Goal: Task Accomplishment & Management: Manage account settings

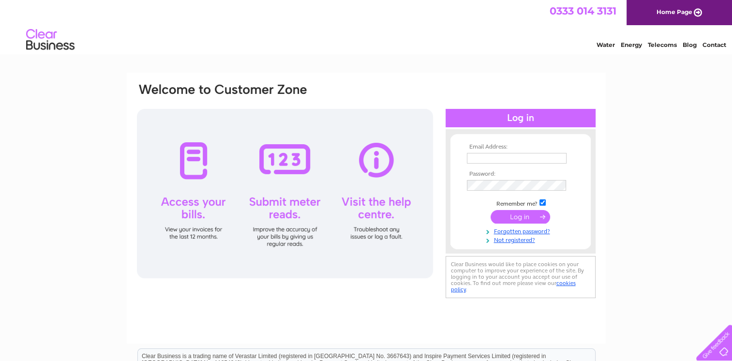
click at [474, 163] on td at bounding box center [520, 157] width 112 height 15
click at [475, 156] on input "text" at bounding box center [517, 158] width 100 height 11
type input "profishservices@gmail.com"
click at [490, 210] on input "submit" at bounding box center [519, 217] width 59 height 14
click at [521, 216] on input "submit" at bounding box center [519, 217] width 59 height 14
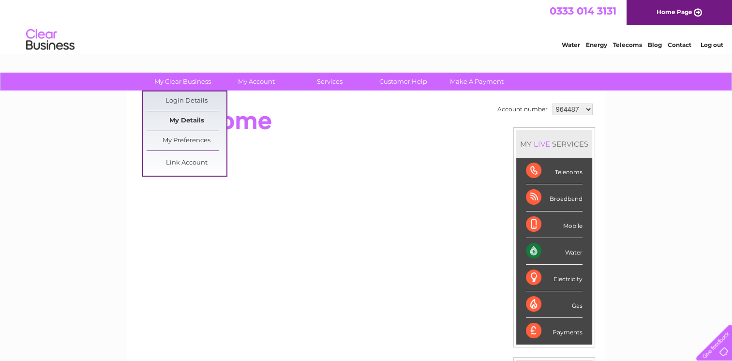
click at [186, 119] on link "My Details" at bounding box center [186, 120] width 80 height 19
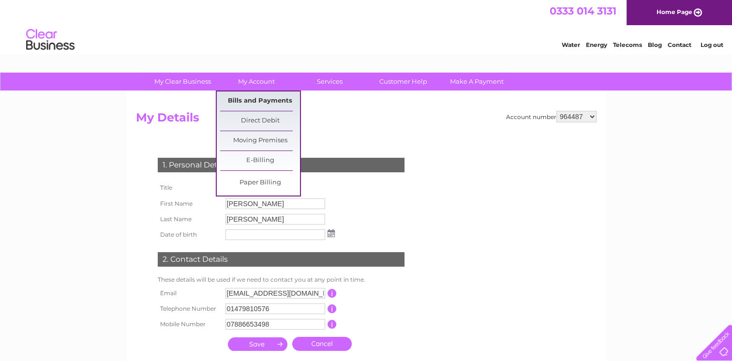
click at [265, 101] on link "Bills and Payments" at bounding box center [260, 100] width 80 height 19
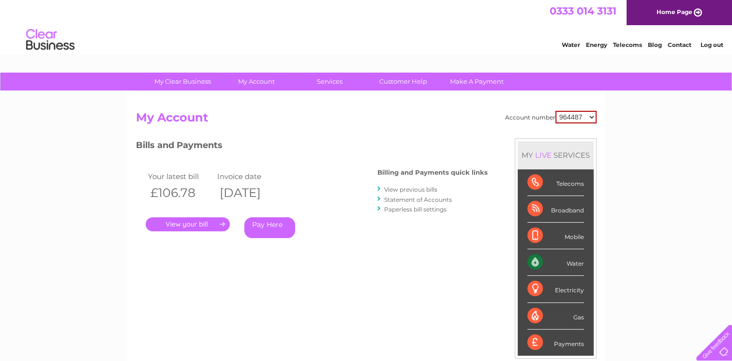
click at [207, 225] on link "." at bounding box center [188, 224] width 84 height 14
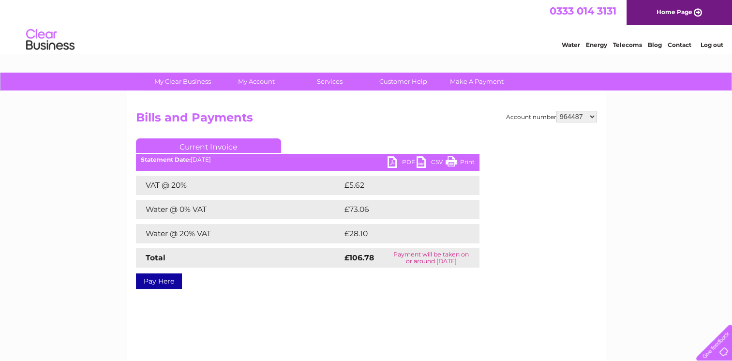
click at [405, 165] on link "PDF" at bounding box center [401, 163] width 29 height 14
click at [592, 121] on select "964487 3024456" at bounding box center [576, 117] width 40 height 12
click at [594, 117] on select "964487 3024456" at bounding box center [576, 117] width 40 height 12
click at [402, 82] on link "Customer Help" at bounding box center [403, 82] width 80 height 18
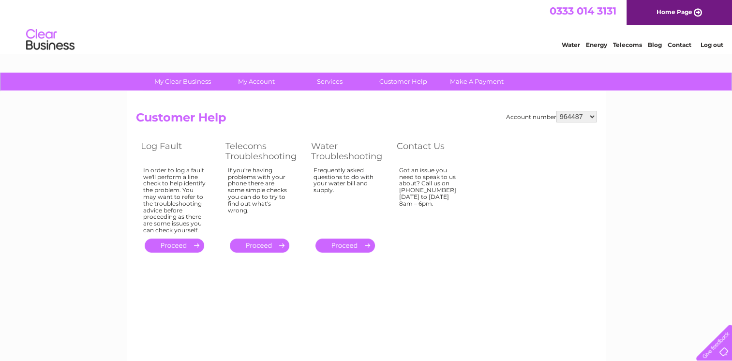
click at [677, 45] on link "Contact" at bounding box center [679, 44] width 24 height 7
